Goal: Task Accomplishment & Management: Complete application form

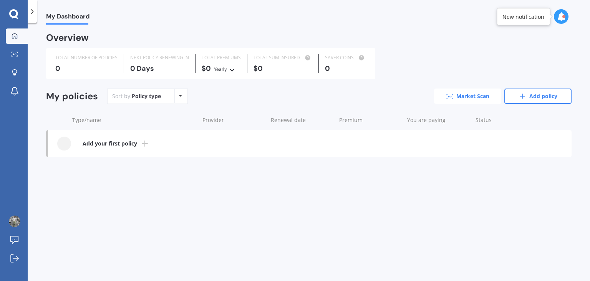
click at [449, 93] on link "Market Scan" at bounding box center [467, 95] width 67 height 15
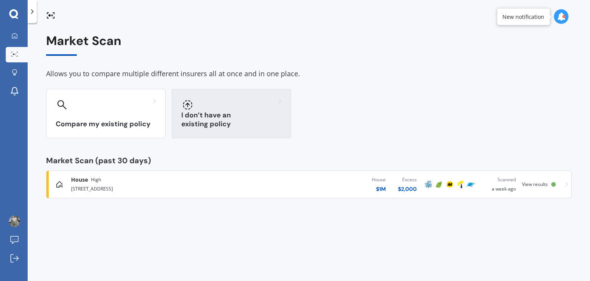
click at [239, 106] on div at bounding box center [231, 104] width 100 height 12
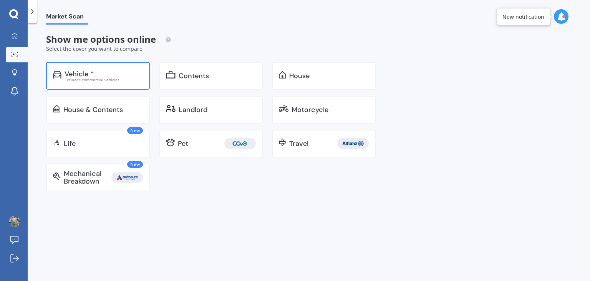
click at [91, 73] on div "Vehicle *" at bounding box center [79, 74] width 29 height 8
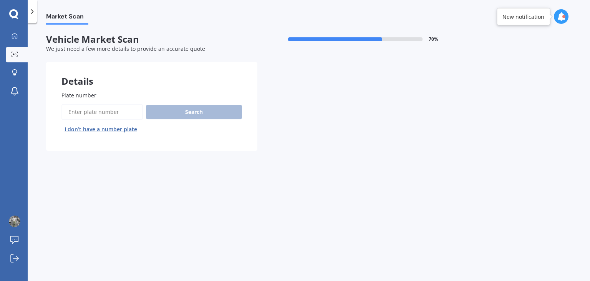
click at [106, 111] on input "Plate number" at bounding box center [103, 112] width 82 height 16
type input "PJZ850"
click at [0, 0] on button "Next" at bounding box center [0, 0] width 0 height 0
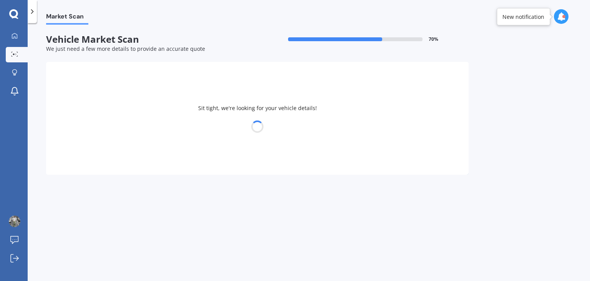
select select "HOLDEN"
select select "CRUZE"
select select "12"
select select "10"
select select "1991"
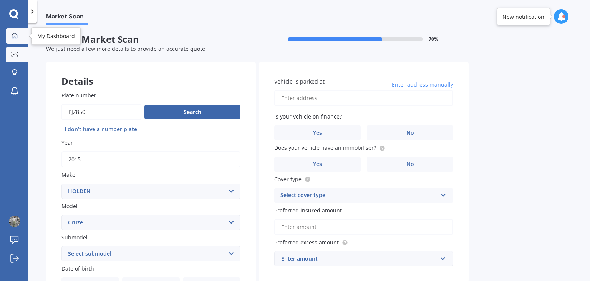
click at [12, 30] on link "My Dashboard" at bounding box center [17, 35] width 22 height 15
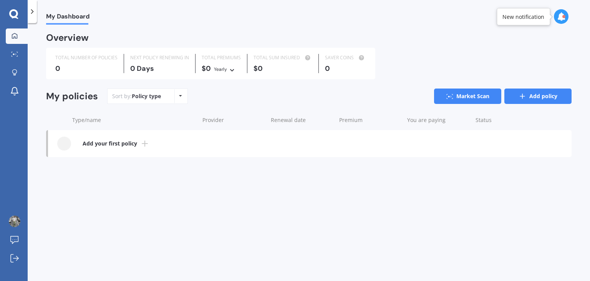
click at [537, 101] on link "Add policy" at bounding box center [538, 95] width 67 height 15
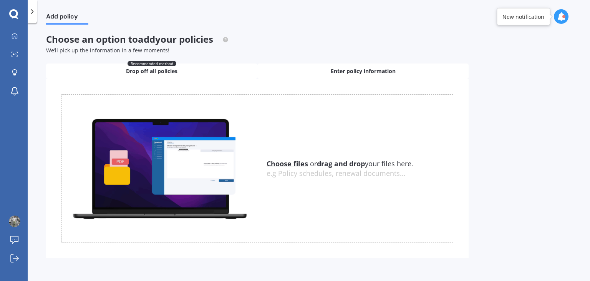
click at [326, 71] on div "Enter policy information" at bounding box center [363, 70] width 211 height 15
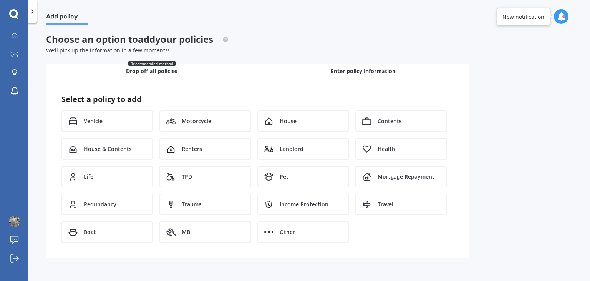
click at [186, 75] on div "Recommended method Drop off all policies" at bounding box center [151, 70] width 211 height 15
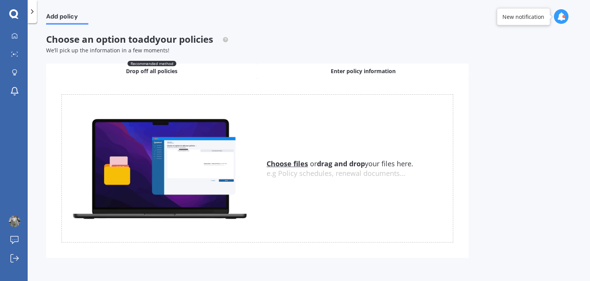
click at [344, 65] on div "Enter policy information" at bounding box center [363, 70] width 211 height 15
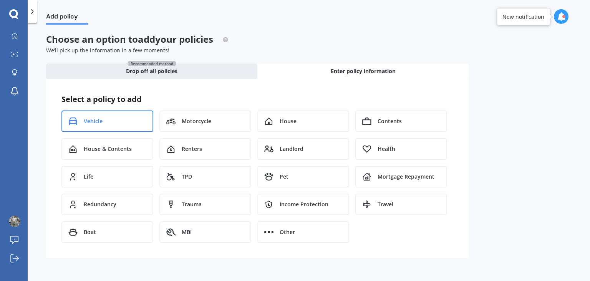
click at [84, 123] on span "Vehicle" at bounding box center [93, 121] width 19 height 8
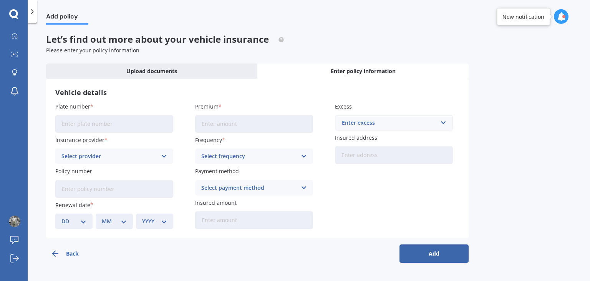
click at [99, 123] on input "Plate number" at bounding box center [114, 124] width 118 height 18
type input "PJZ850"
click at [163, 158] on icon at bounding box center [164, 156] width 7 height 8
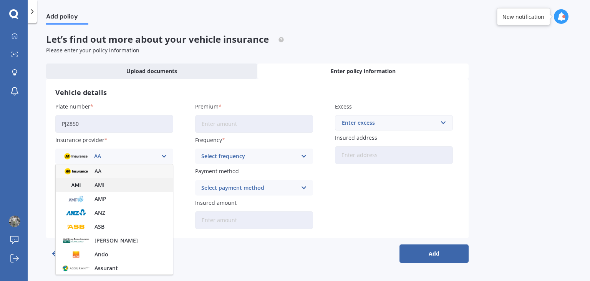
click at [102, 185] on span "AMI" at bounding box center [100, 184] width 10 height 5
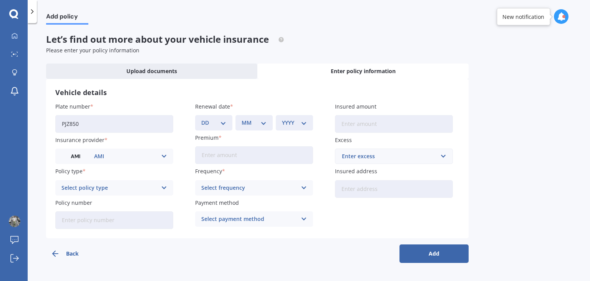
click at [113, 191] on div "Select policy type" at bounding box center [110, 187] width 96 height 8
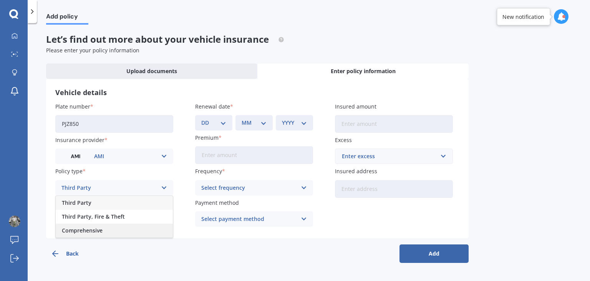
click at [83, 233] on span "Comprehensive" at bounding box center [82, 230] width 41 height 5
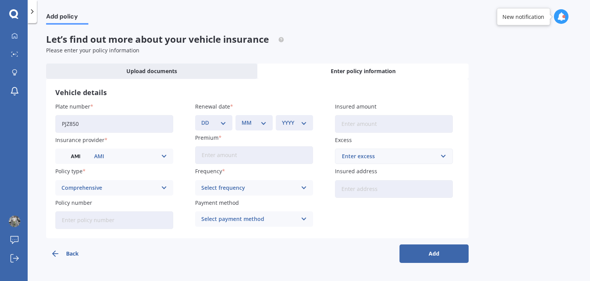
click at [113, 220] on input "Policy number" at bounding box center [114, 220] width 118 height 18
click at [13, 239] on icon at bounding box center [14, 240] width 8 height 8
click at [19, 36] on div at bounding box center [15, 36] width 12 height 7
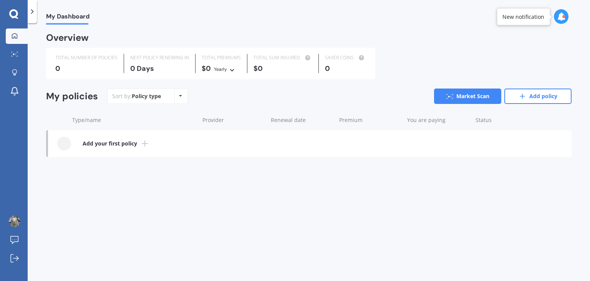
click at [141, 141] on icon at bounding box center [144, 143] width 9 height 9
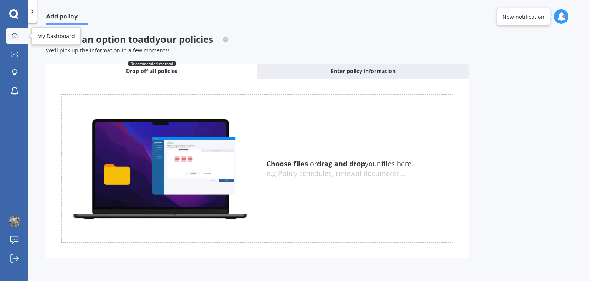
click at [20, 40] on link "My Dashboard" at bounding box center [17, 35] width 22 height 15
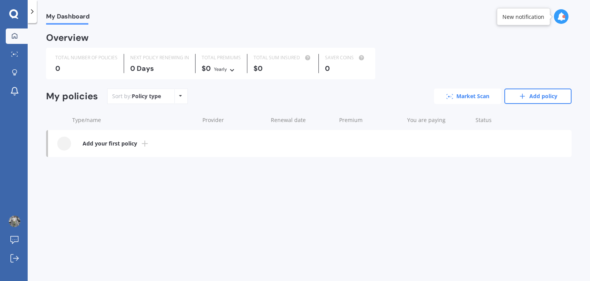
click at [467, 98] on link "Market Scan" at bounding box center [467, 95] width 67 height 15
